Goal: Task Accomplishment & Management: Manage account settings

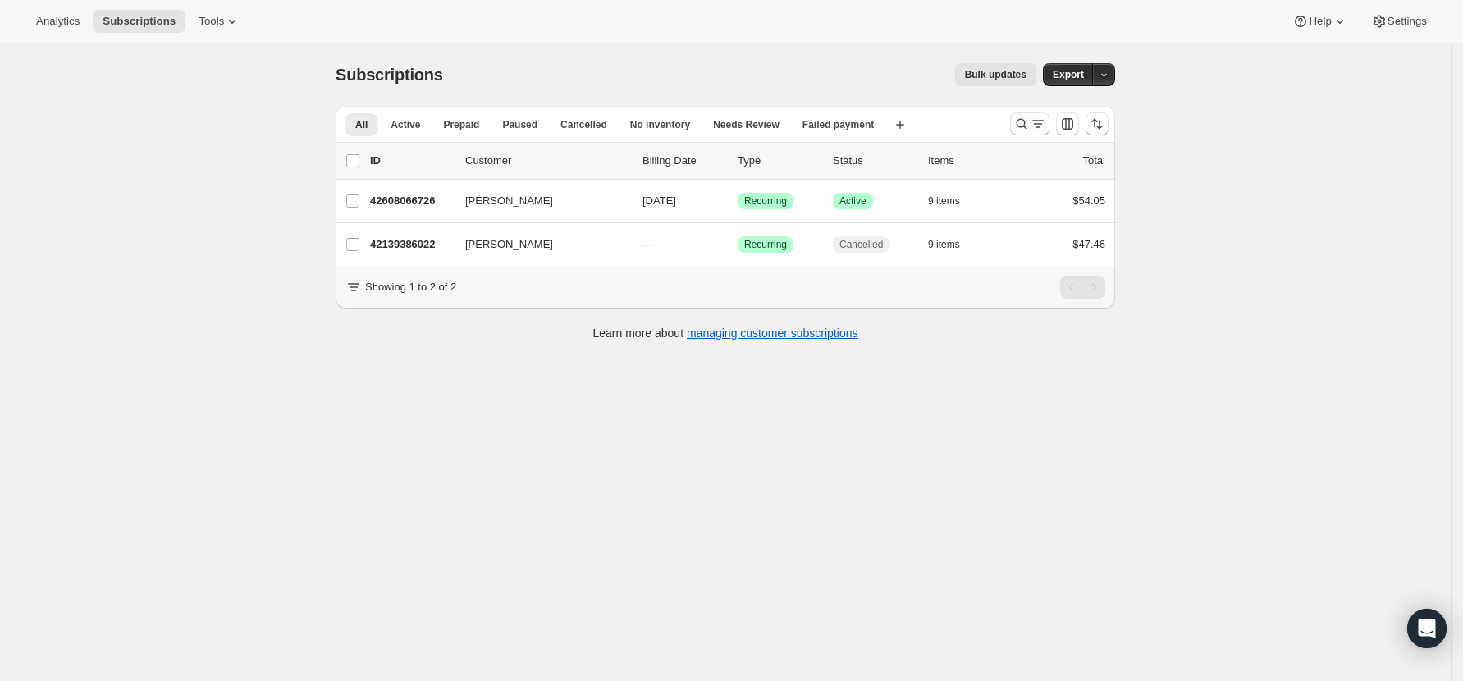
click at [1036, 120] on icon "Search and filter results" at bounding box center [1038, 124] width 16 height 16
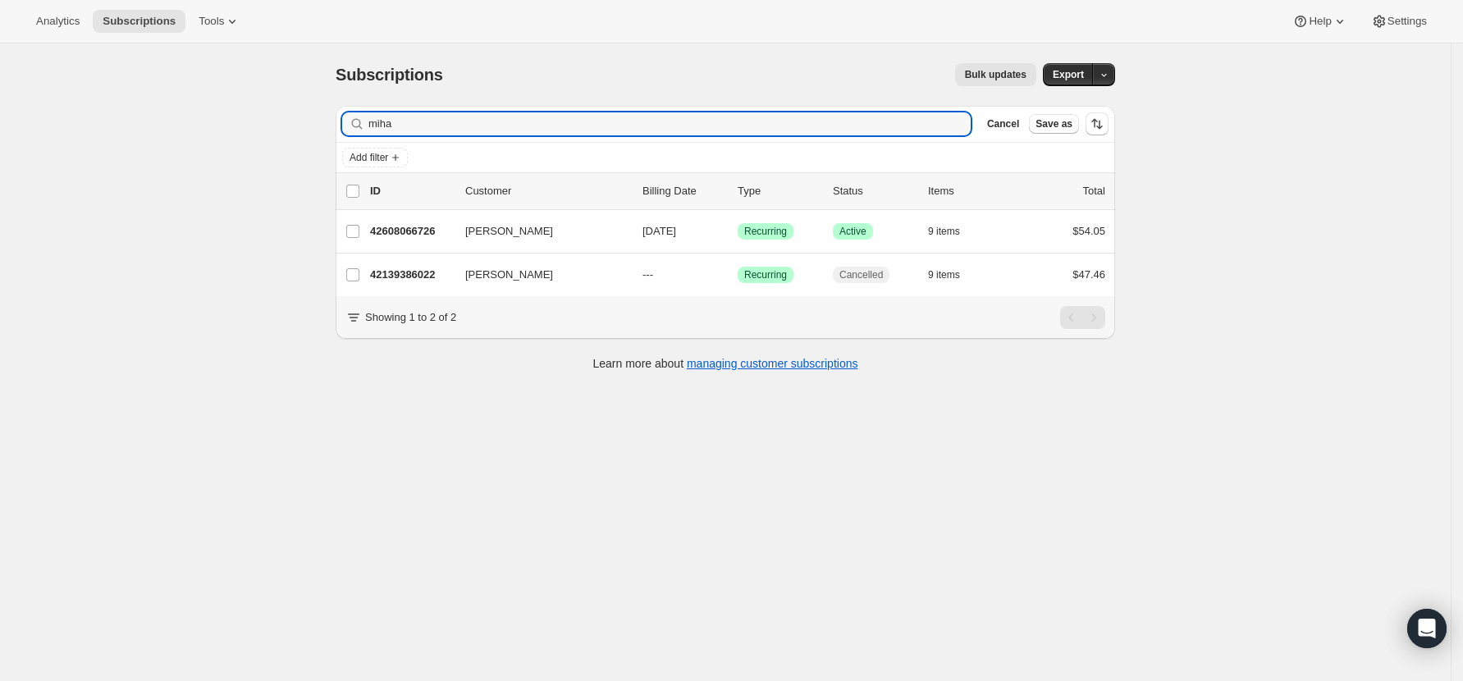
drag, startPoint x: 413, startPoint y: 126, endPoint x: 308, endPoint y: 126, distance: 105.1
click at [308, 126] on div "Subscriptions. This page is ready Subscriptions Bulk updates More actions Bulk …" at bounding box center [725, 383] width 1451 height 681
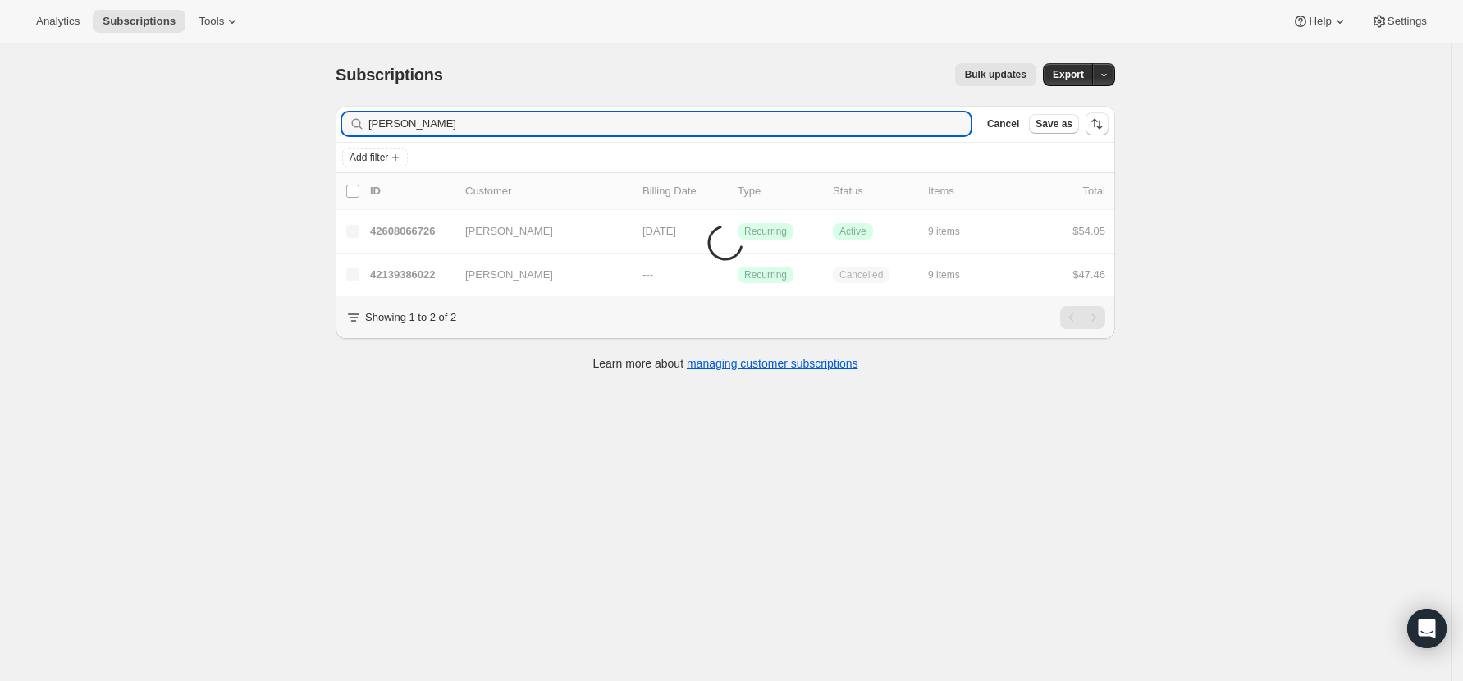
type input "[PERSON_NAME]"
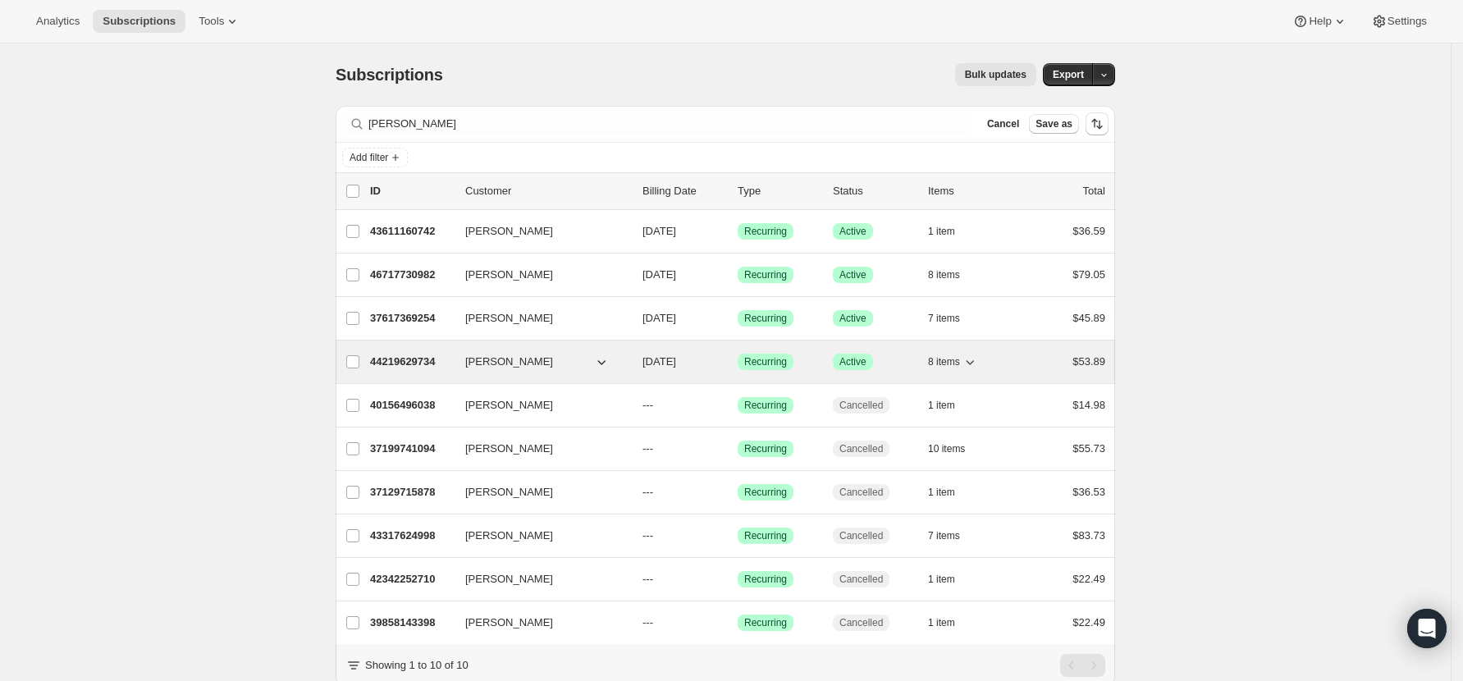
click at [416, 361] on p "44219629734" at bounding box center [411, 362] width 82 height 16
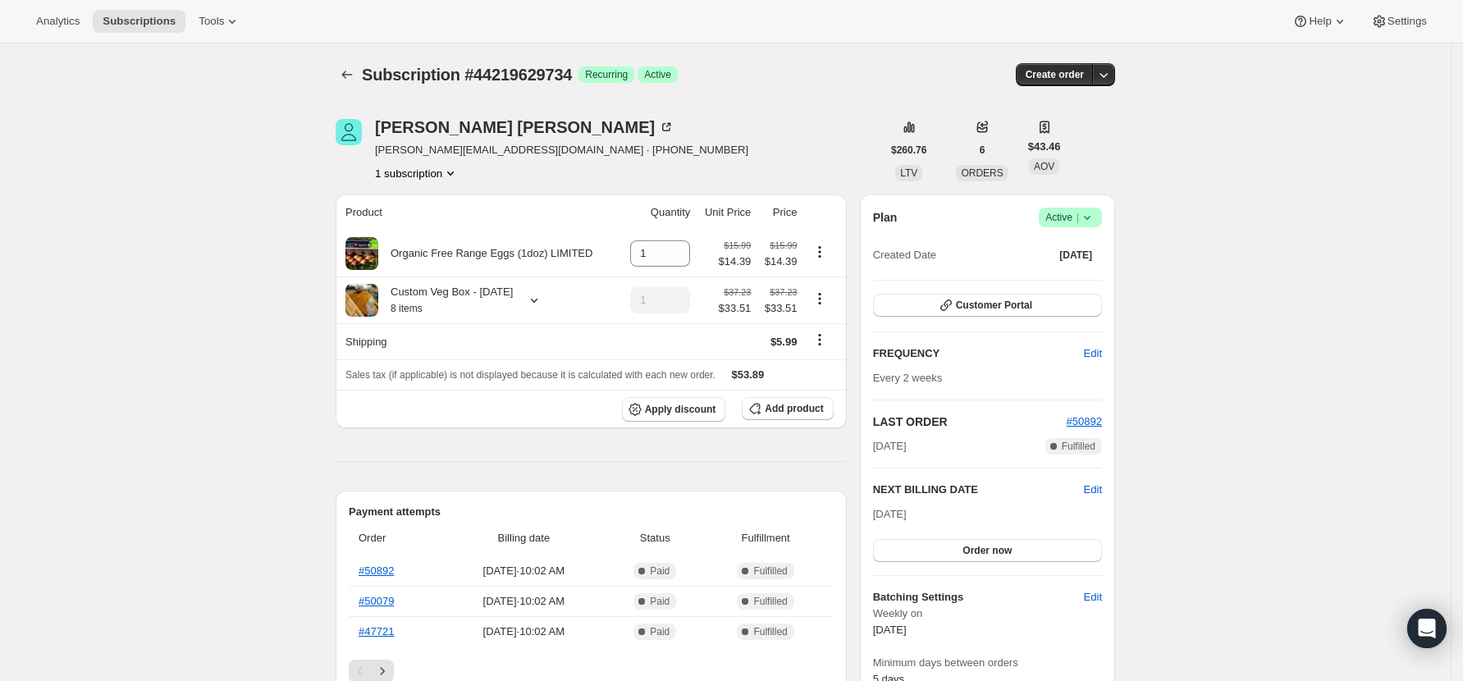
click at [1096, 213] on icon at bounding box center [1087, 217] width 16 height 16
click at [1071, 254] on span "Pause subscription" at bounding box center [1076, 250] width 90 height 12
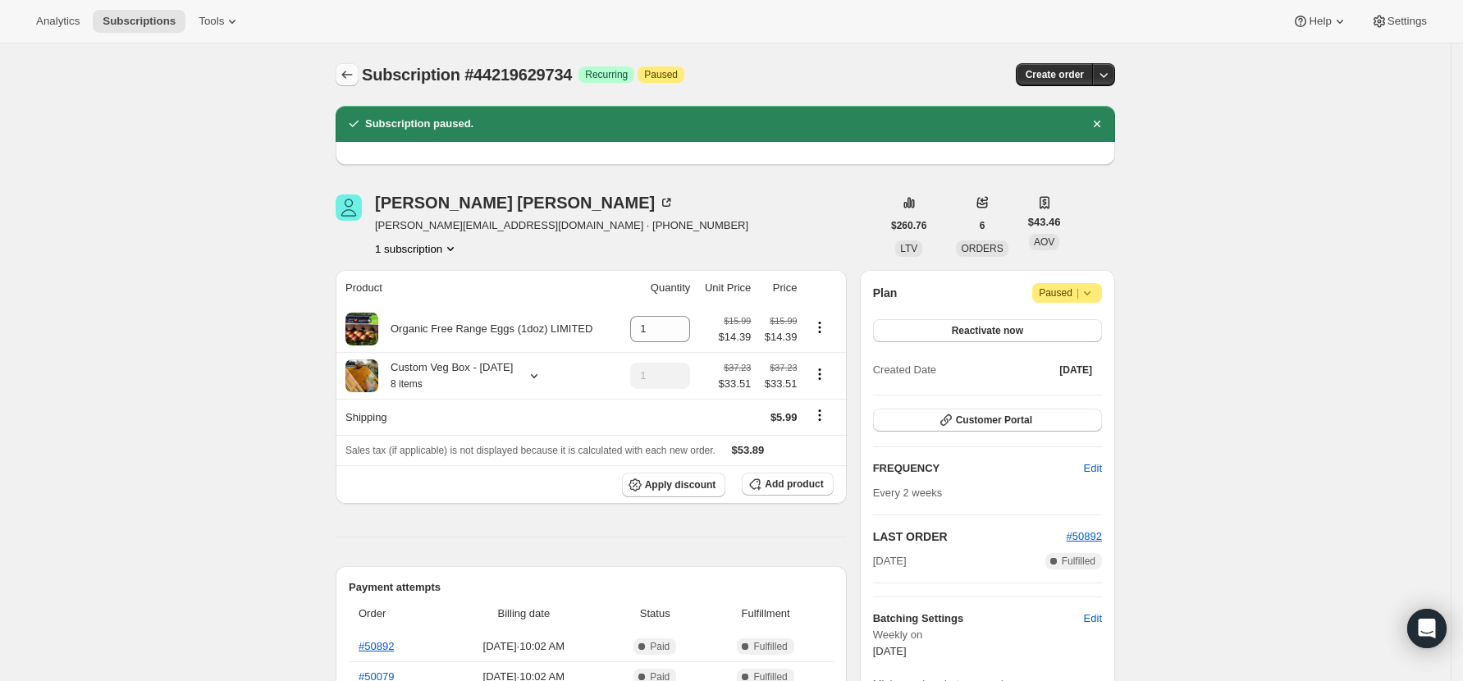
click at [355, 69] on icon "Subscriptions" at bounding box center [347, 74] width 16 height 16
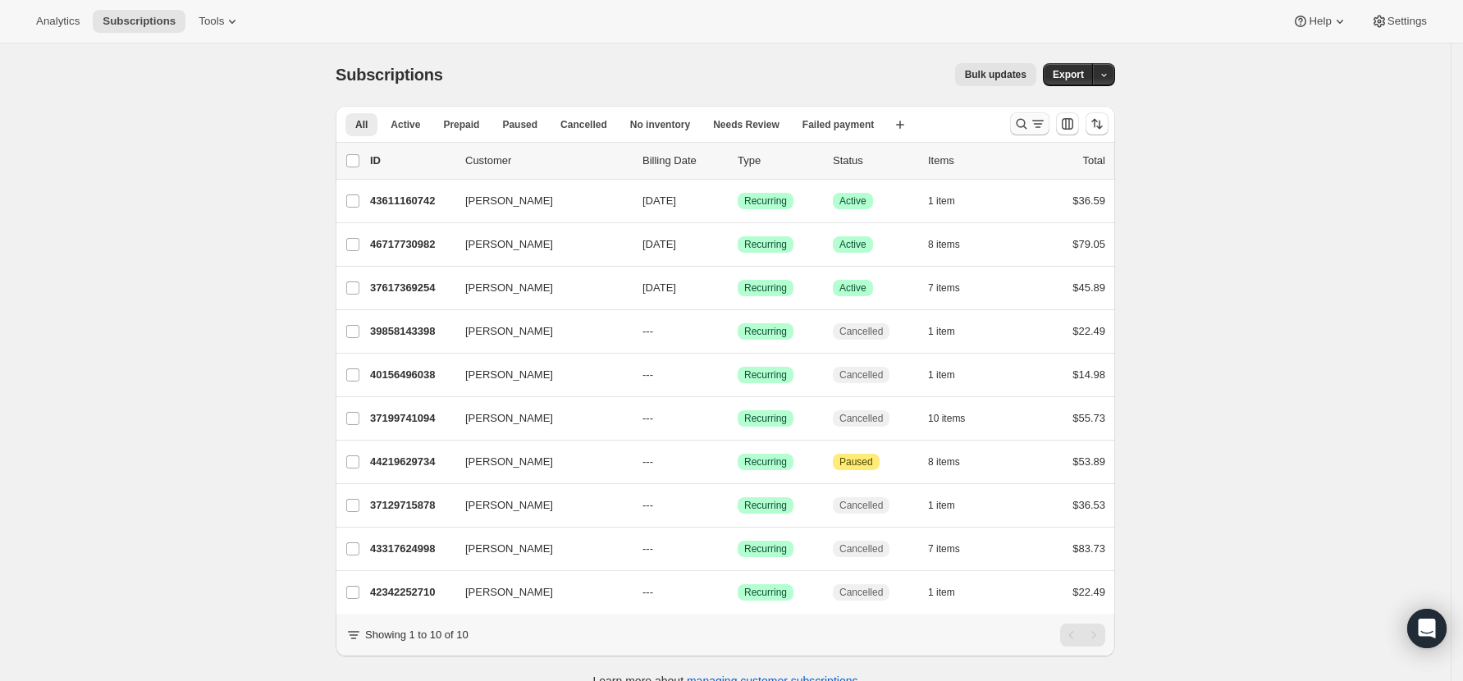
click at [1022, 123] on icon "Search and filter results" at bounding box center [1022, 124] width 11 height 11
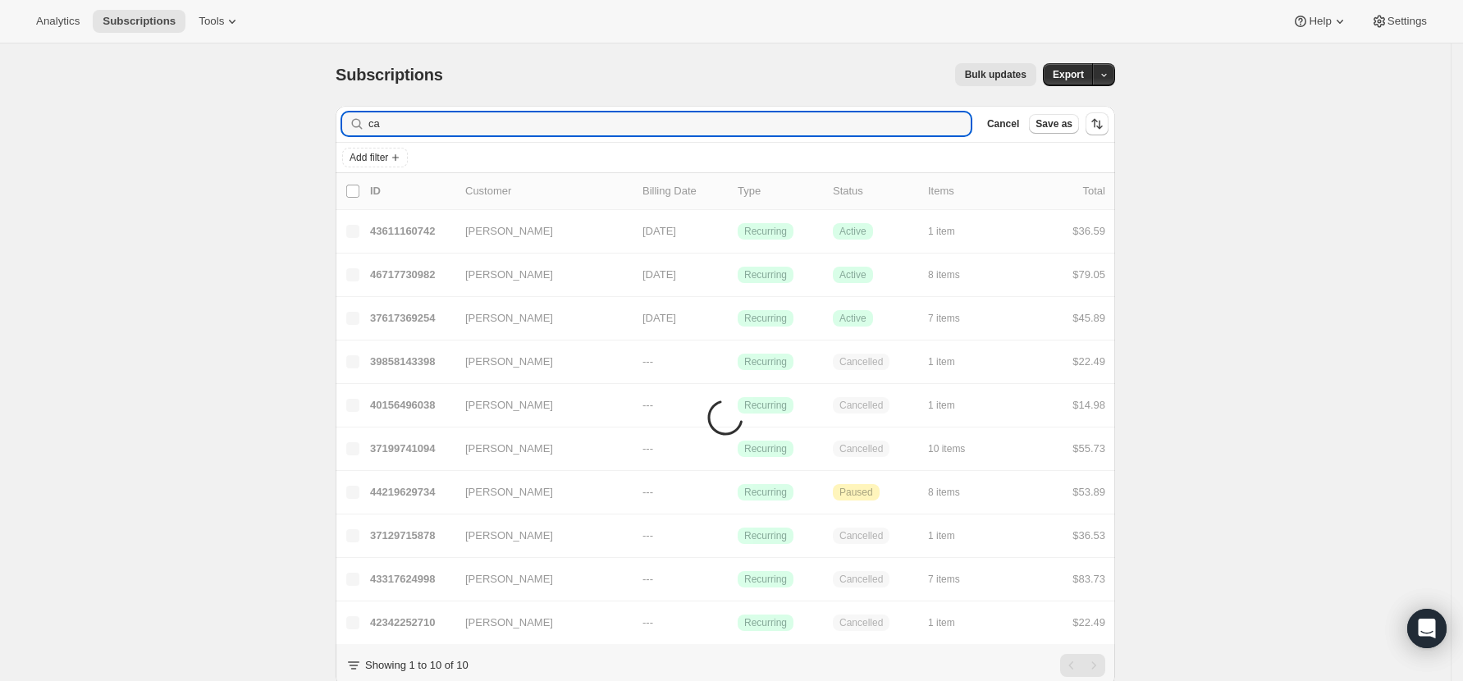
type input "c"
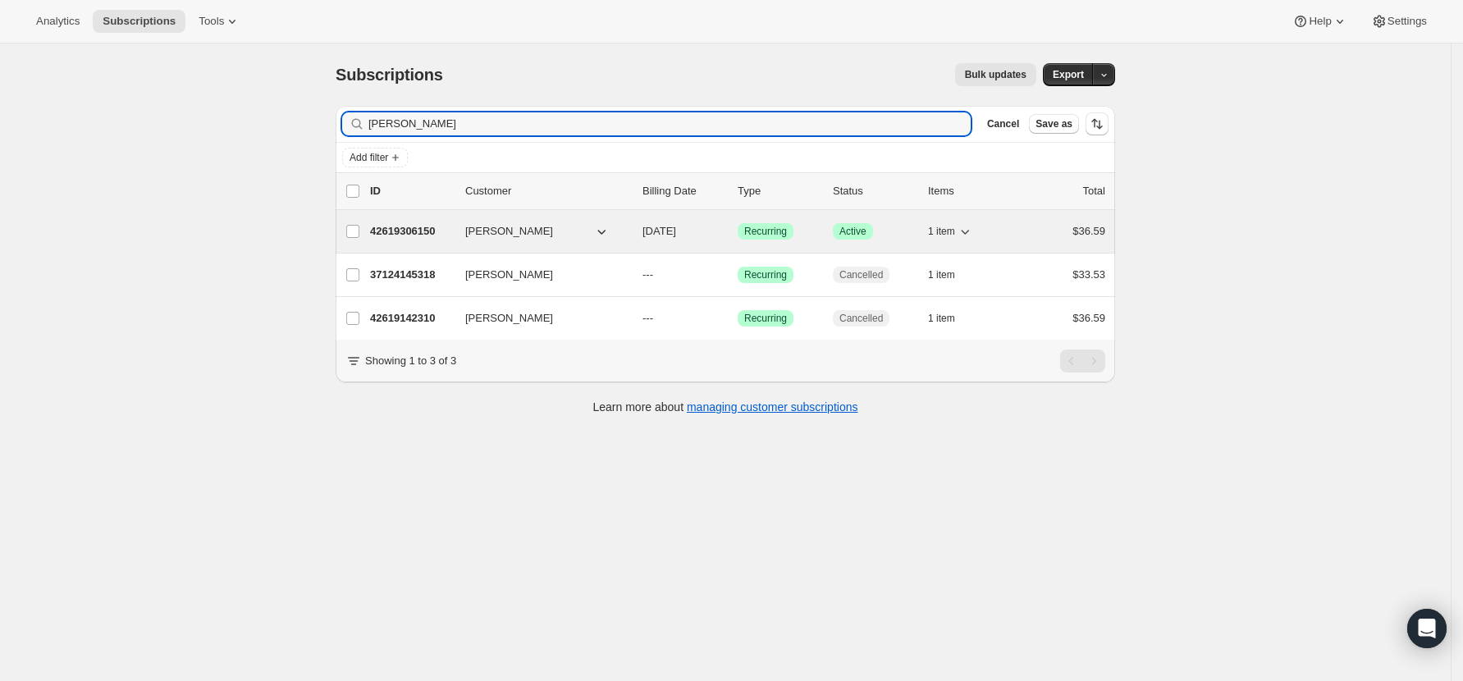
type input "[PERSON_NAME]"
click at [414, 229] on p "42619306150" at bounding box center [411, 231] width 82 height 16
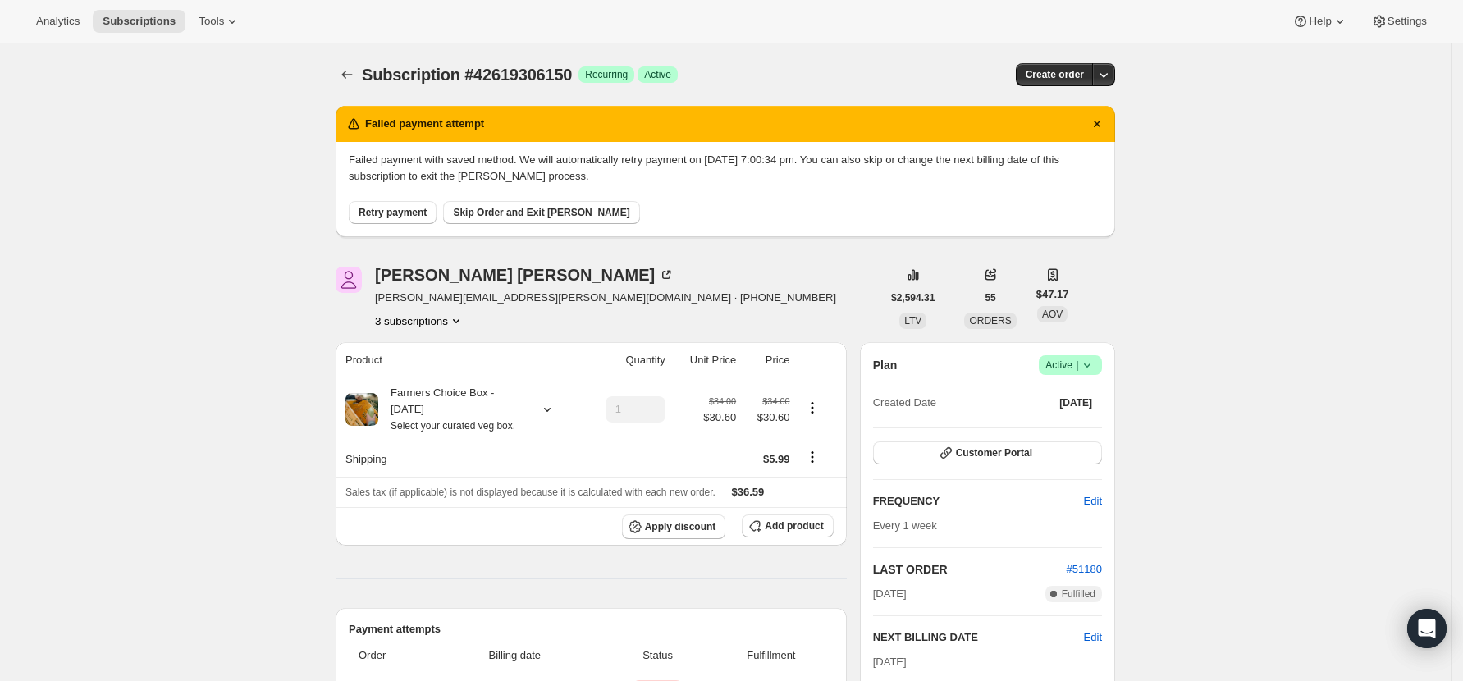
click at [411, 203] on button "Retry payment" at bounding box center [393, 212] width 88 height 23
drag, startPoint x: 507, startPoint y: 295, endPoint x: 376, endPoint y: 300, distance: 131.4
click at [376, 300] on div "Anna Bergin anna.bergin.ab@gmail.com · +64273069915 3 subscriptions" at bounding box center [609, 298] width 546 height 62
copy span "anna.bergin.ab@gmail.com"
click at [473, 206] on span "Skip Order and Exit [PERSON_NAME]" at bounding box center [541, 212] width 176 height 13
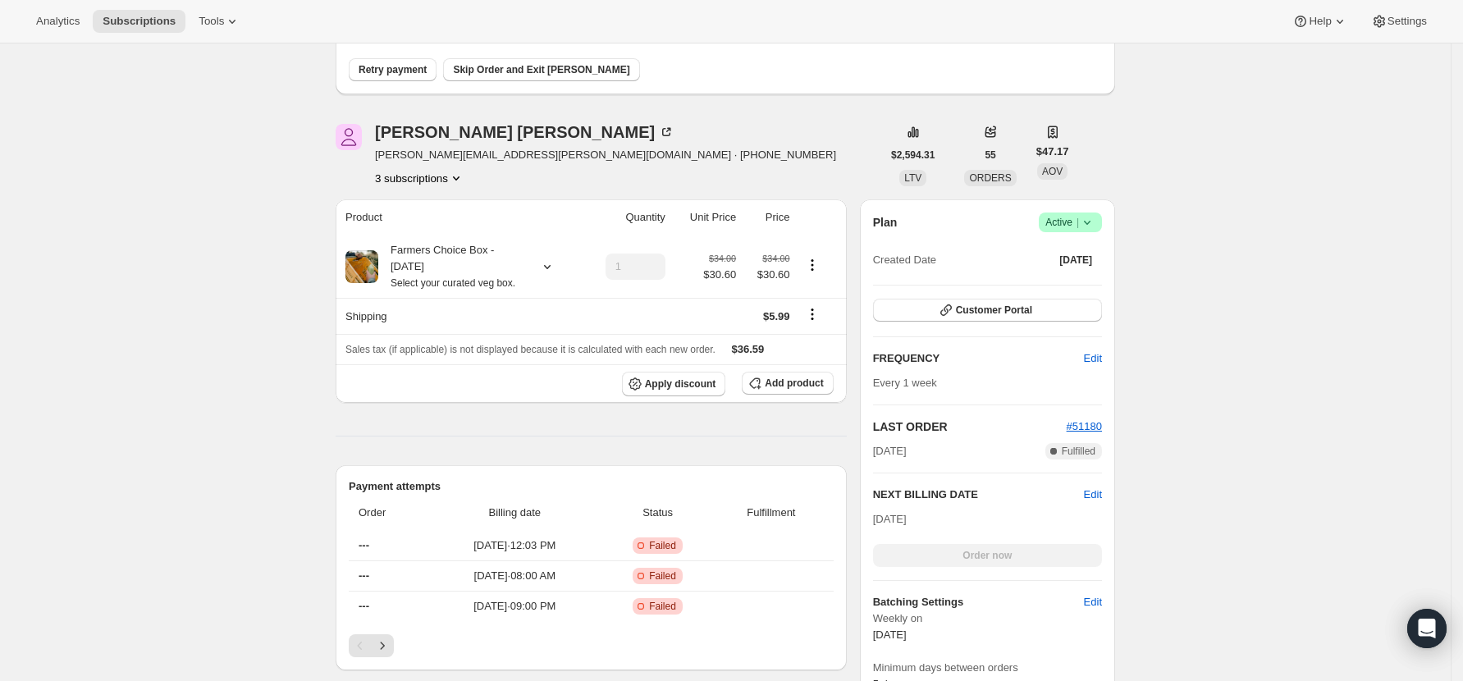
scroll to position [328, 0]
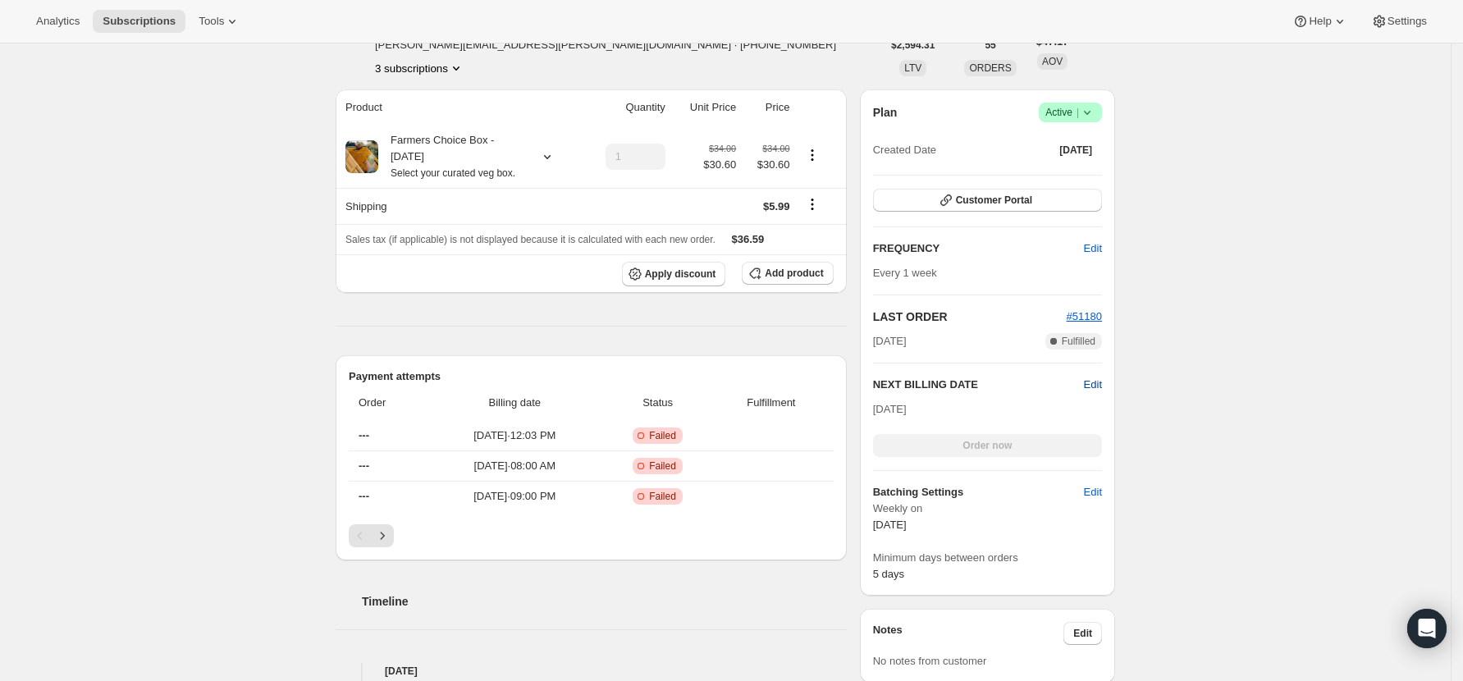
click at [1098, 383] on span "Edit" at bounding box center [1093, 385] width 18 height 16
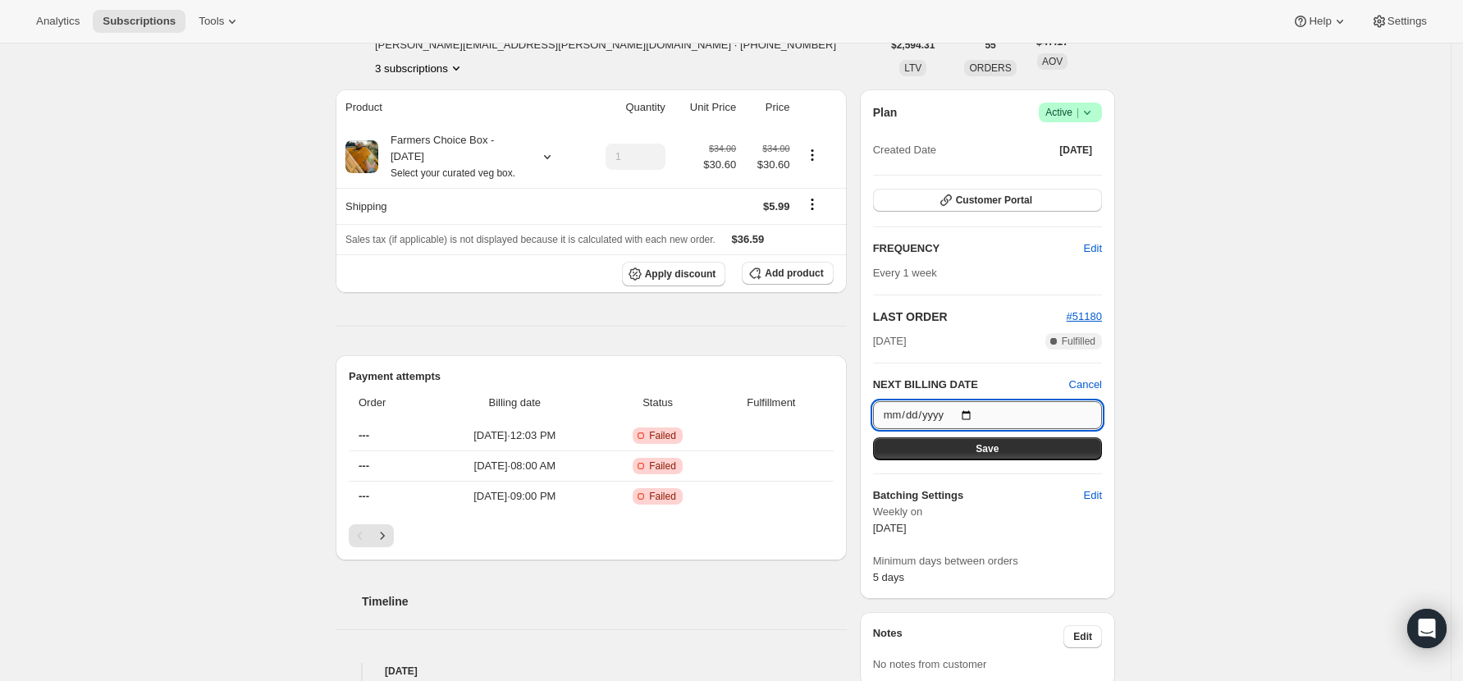
click at [964, 411] on input "2025-09-24" at bounding box center [987, 415] width 229 height 28
click at [977, 415] on input "2025-09-24" at bounding box center [987, 415] width 229 height 28
type input "2025-09-17"
click at [995, 445] on span "Save" at bounding box center [987, 448] width 23 height 13
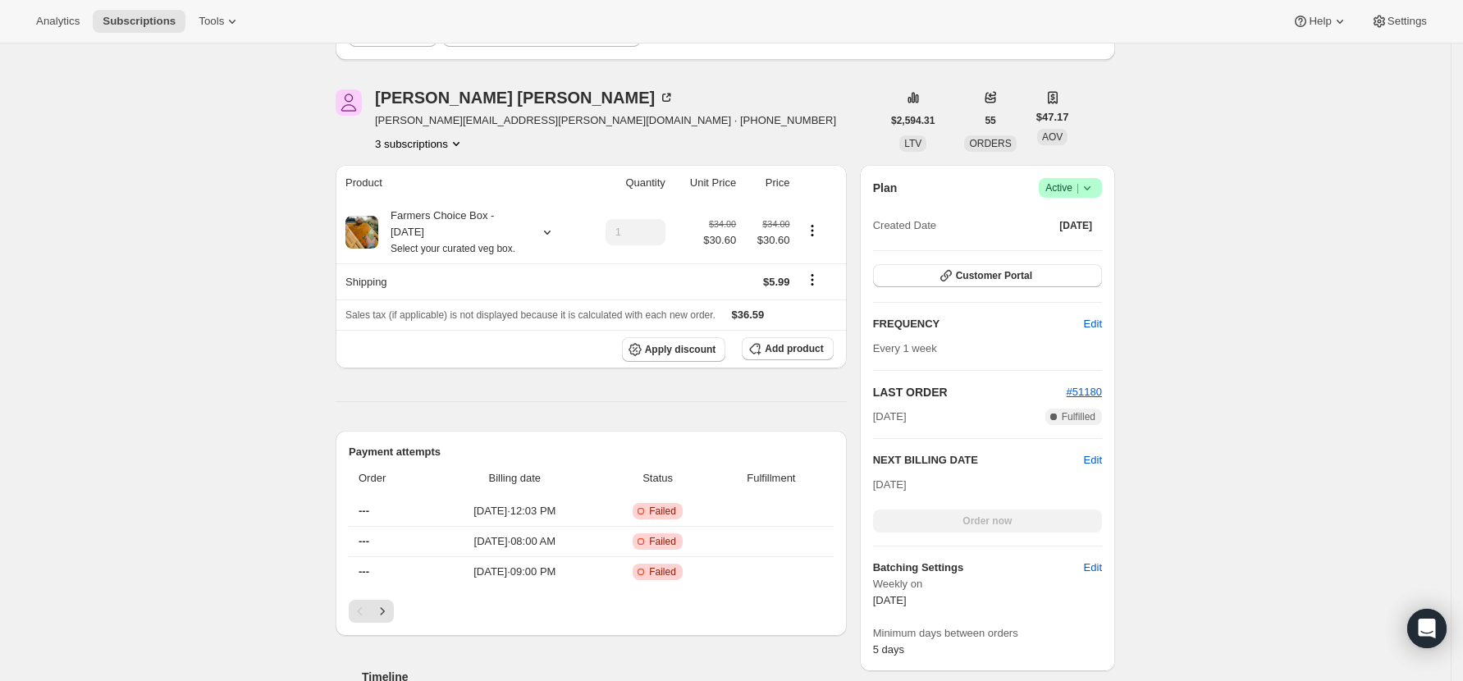
scroll to position [0, 0]
